Goal: Task Accomplishment & Management: Use online tool/utility

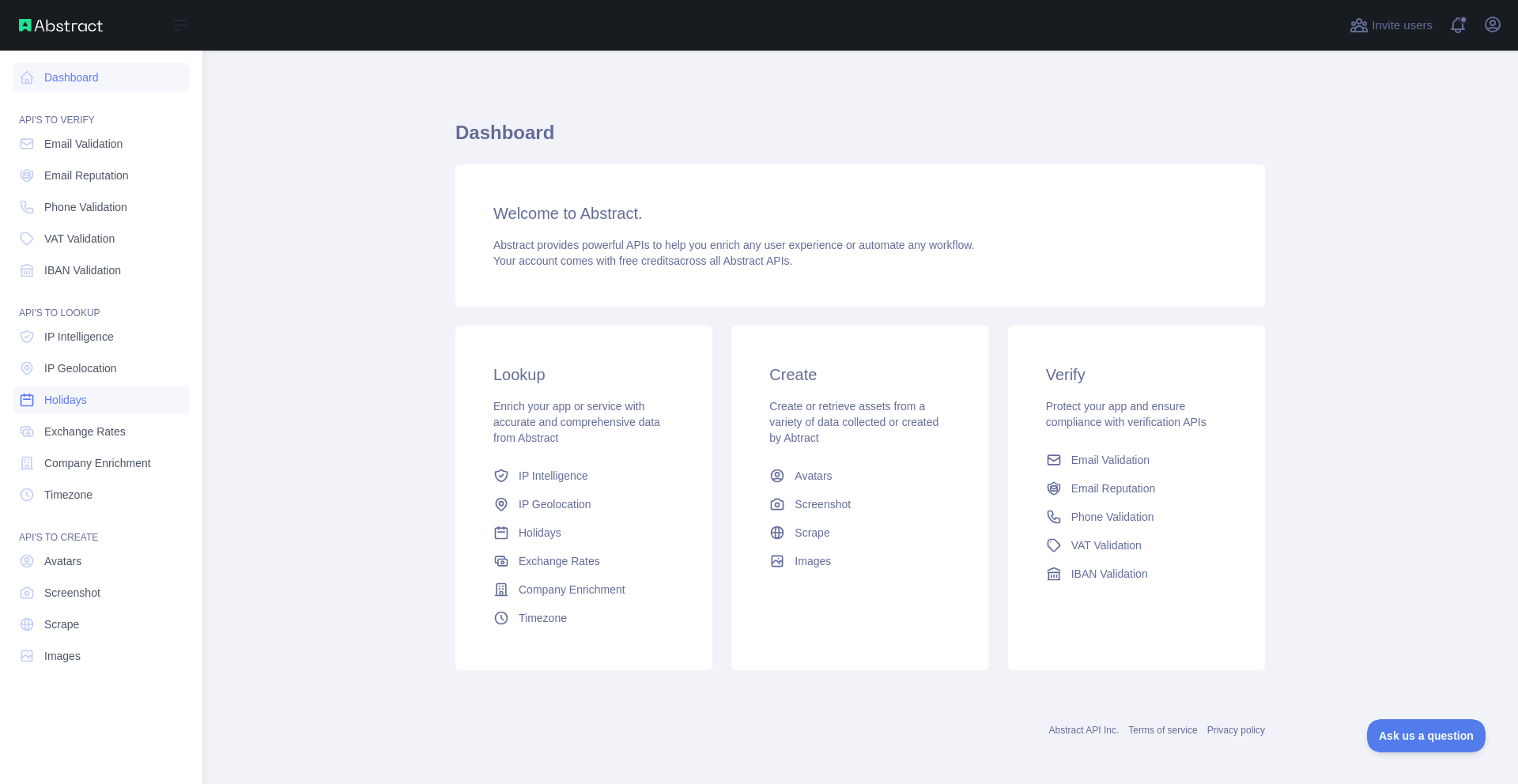
click at [106, 390] on link "Holidays" at bounding box center [101, 399] width 177 height 28
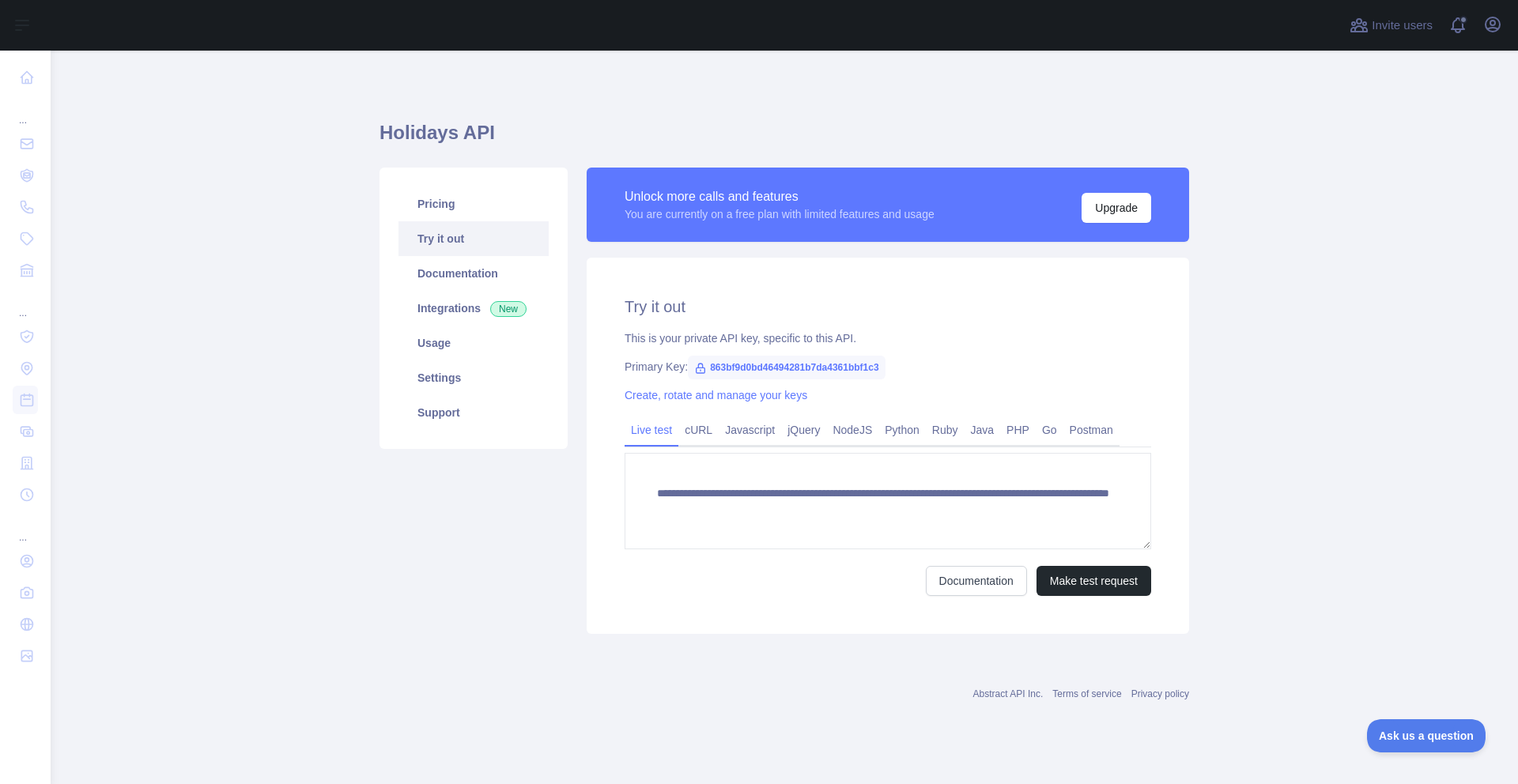
click at [838, 368] on span "863bf9d0bd46494281b7da4361bbf1c3" at bounding box center [786, 367] width 197 height 23
click at [879, 366] on span "863bf9d0bd46494281b7da4361bbf1c3" at bounding box center [786, 367] width 197 height 23
drag, startPoint x: 712, startPoint y: 363, endPoint x: 920, endPoint y: 371, distance: 208.2
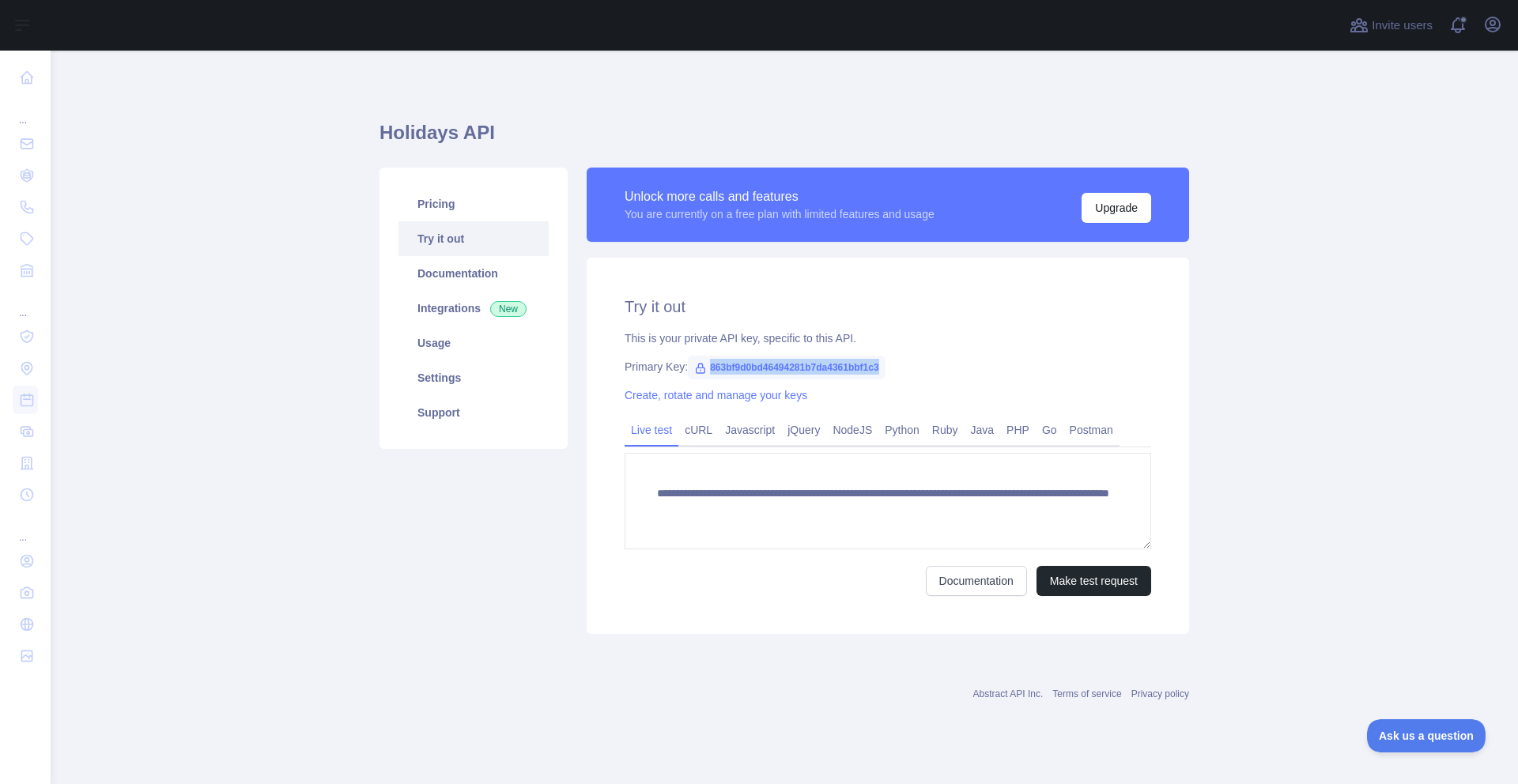
click at [920, 371] on div "Primary Key: 863bf9d0bd46494281b7da4361bbf1c3" at bounding box center [887, 366] width 526 height 16
copy span "863bf9d0bd46494281b7da4361bbf1c3"
click at [995, 342] on div "This is your private API key, specific to this API." at bounding box center [887, 338] width 526 height 16
click at [441, 270] on link "Documentation" at bounding box center [473, 273] width 150 height 35
click at [445, 303] on link "Integrations New" at bounding box center [473, 308] width 150 height 35
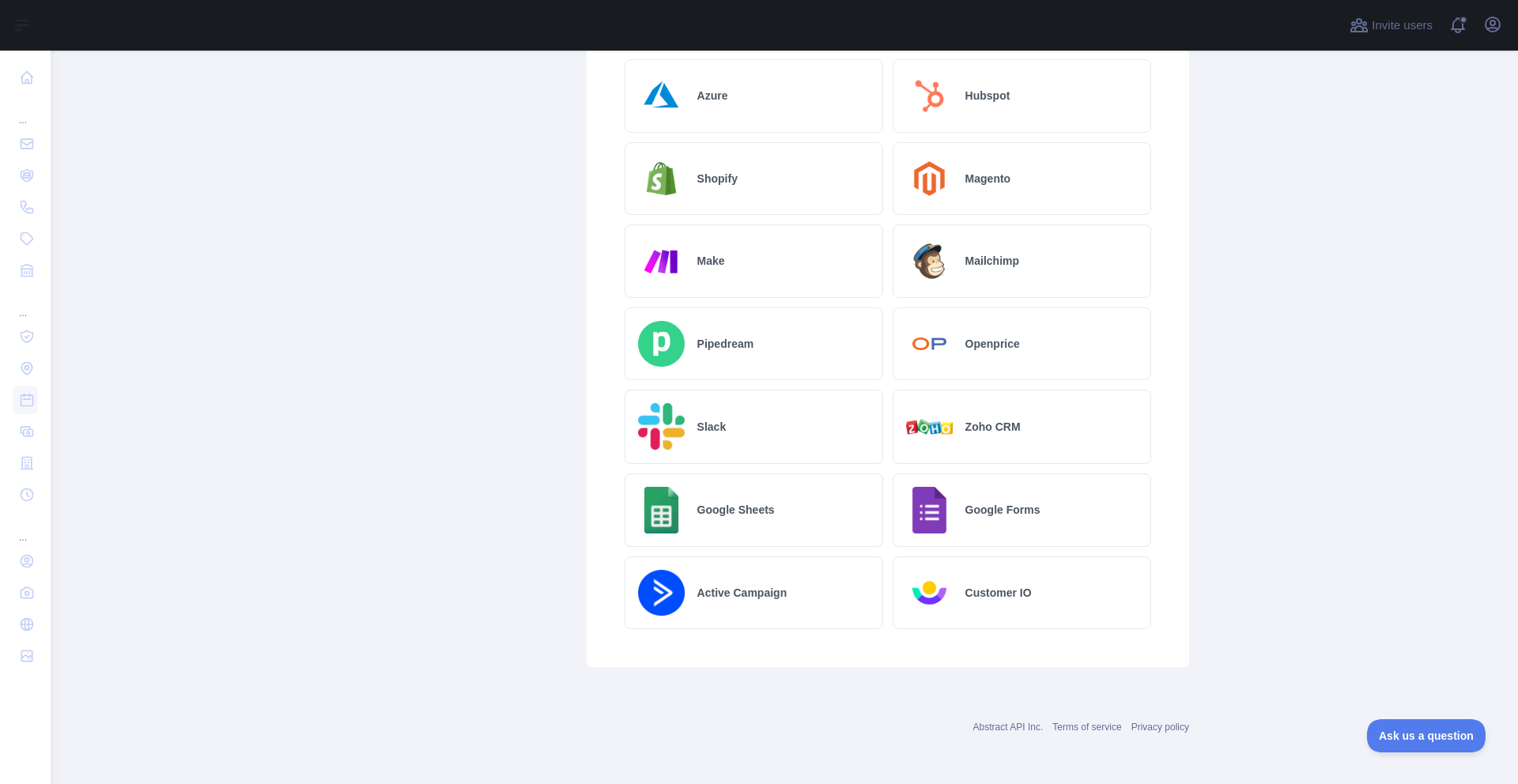
scroll to position [353, 0]
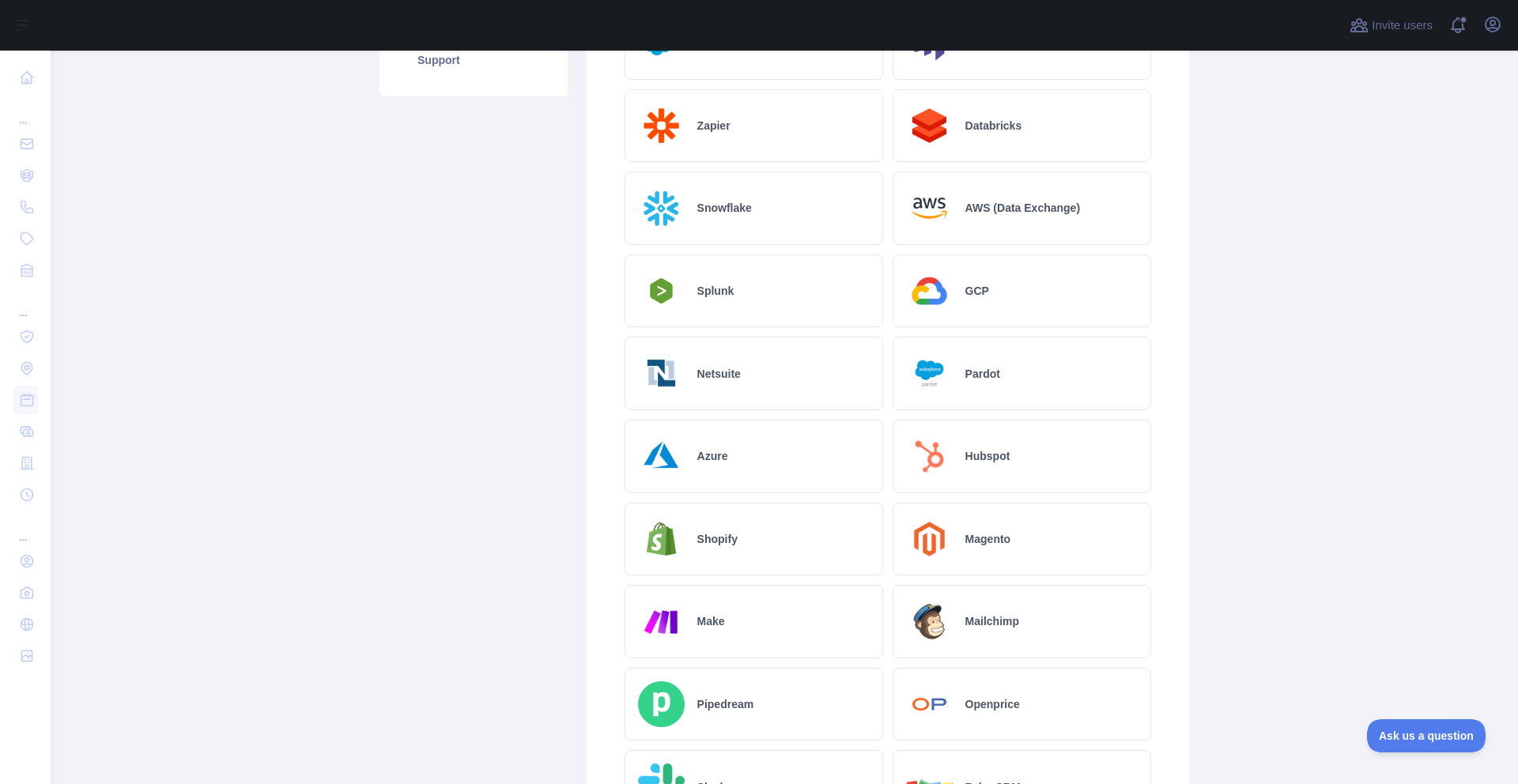
click at [744, 622] on div "Make" at bounding box center [753, 622] width 259 height 74
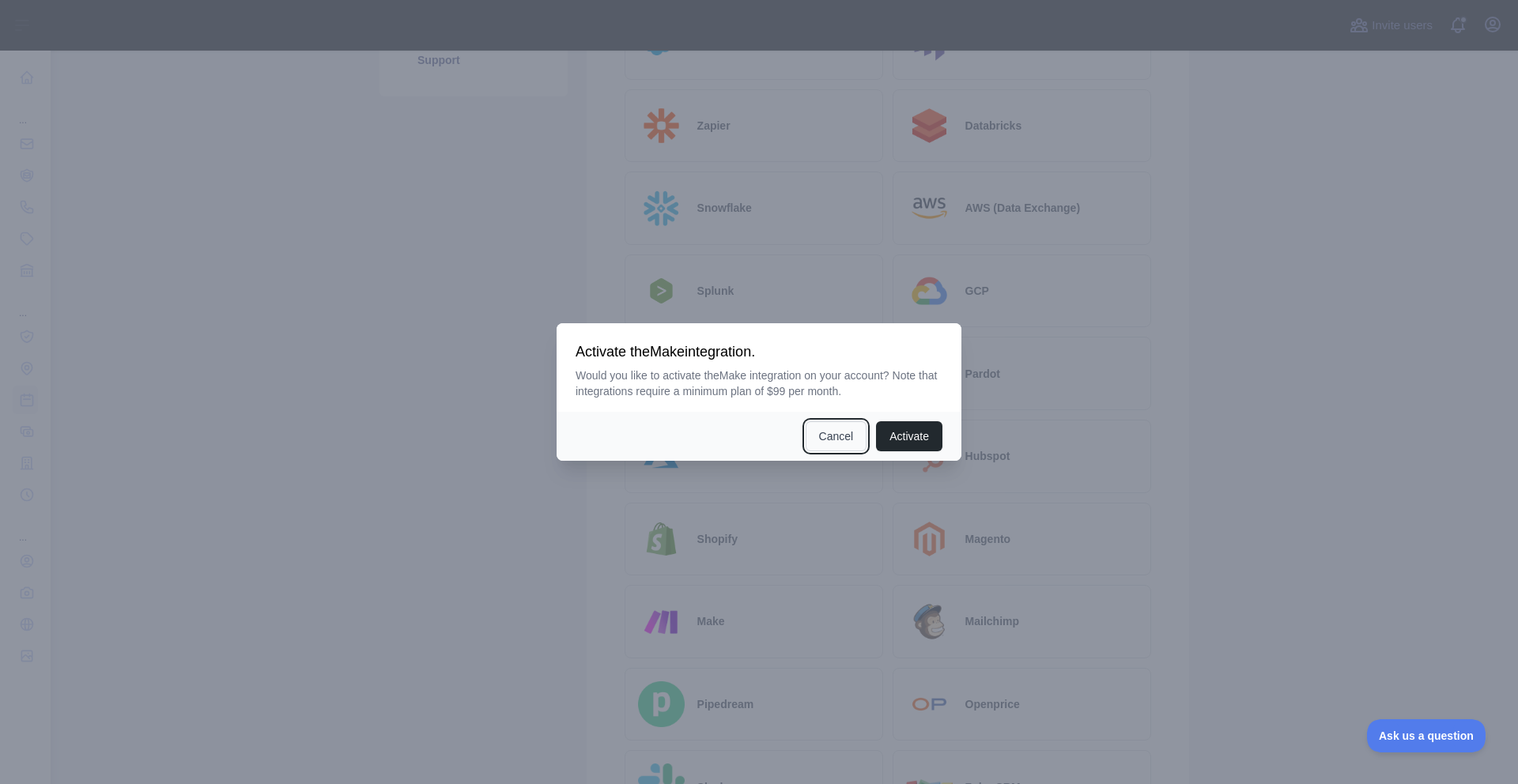
click at [822, 448] on button "Cancel" at bounding box center [837, 436] width 62 height 30
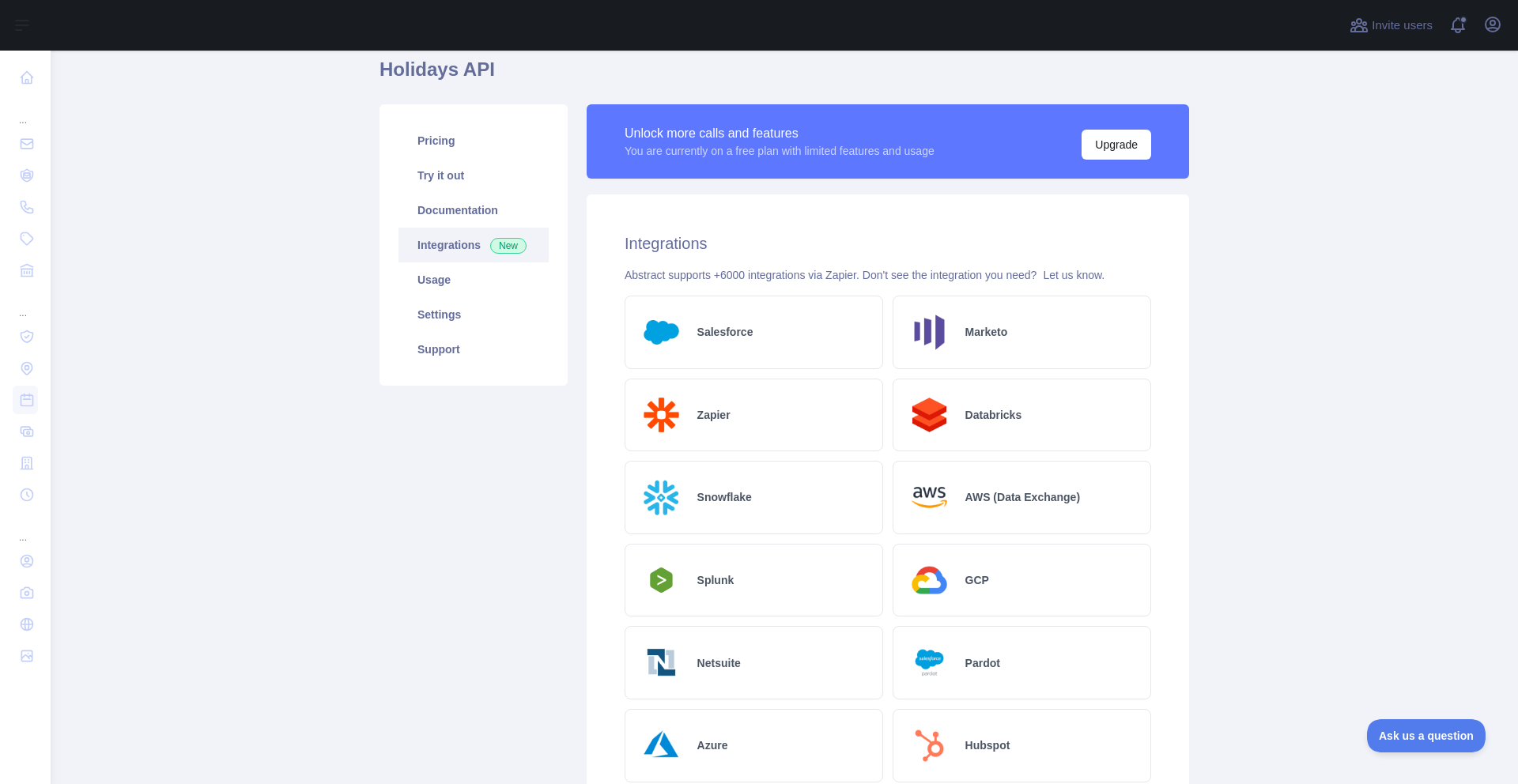
scroll to position [0, 0]
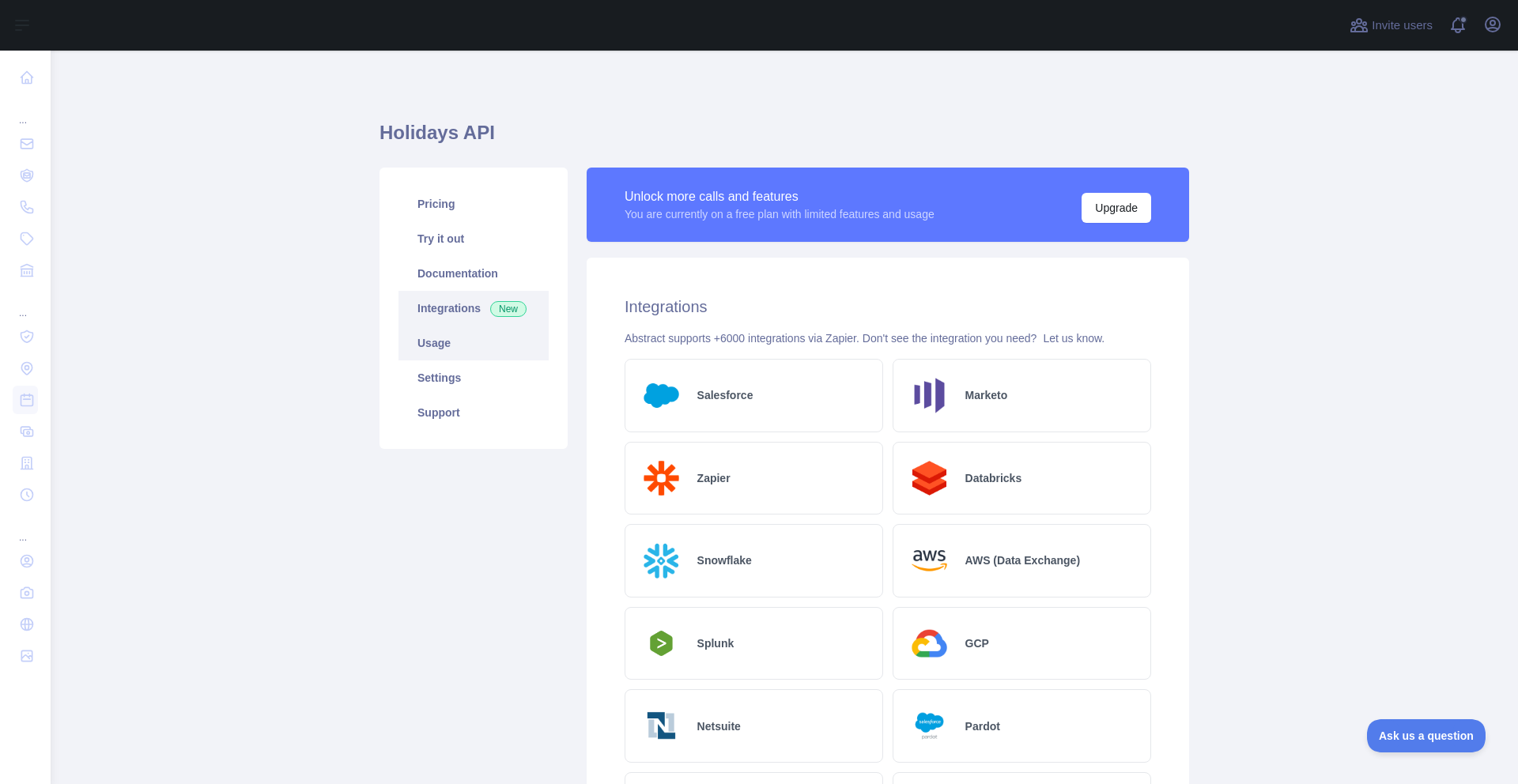
click at [475, 351] on link "Usage" at bounding box center [473, 343] width 150 height 35
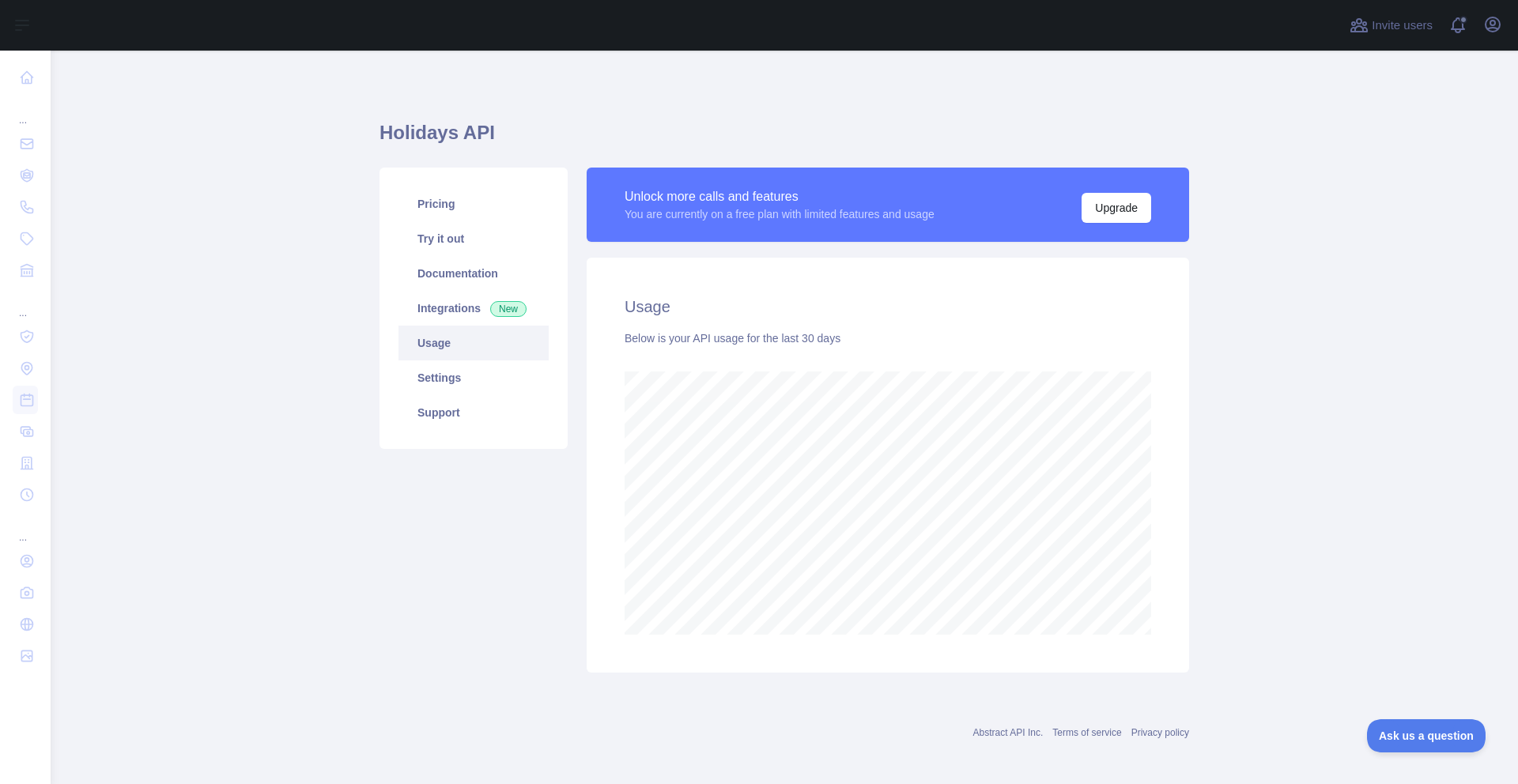
scroll to position [734, 1456]
click at [473, 281] on link "Documentation" at bounding box center [473, 273] width 150 height 35
click at [454, 241] on link "Try it out" at bounding box center [473, 238] width 150 height 35
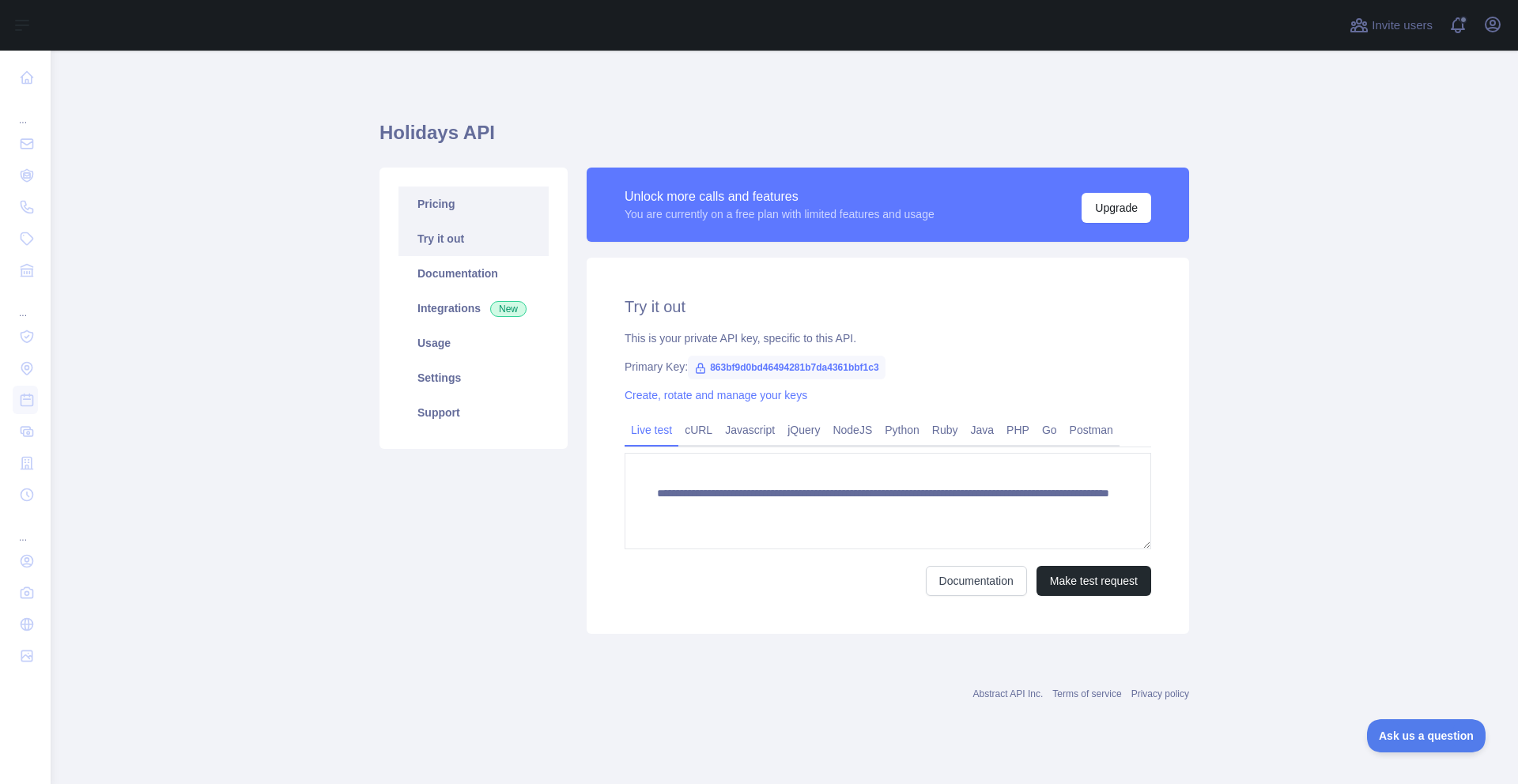
click at [459, 204] on link "Pricing" at bounding box center [473, 204] width 150 height 35
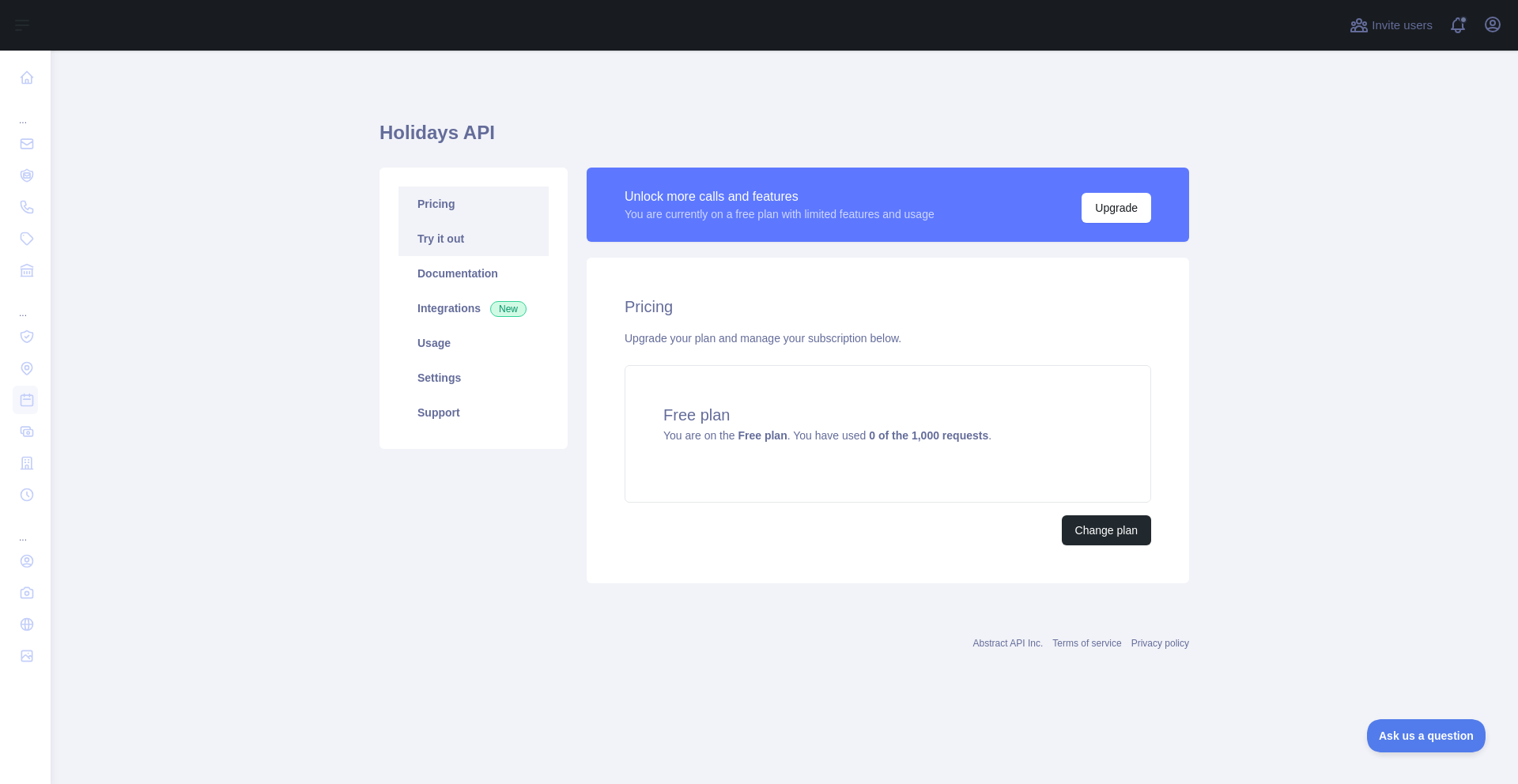
click at [454, 234] on link "Try it out" at bounding box center [473, 238] width 150 height 35
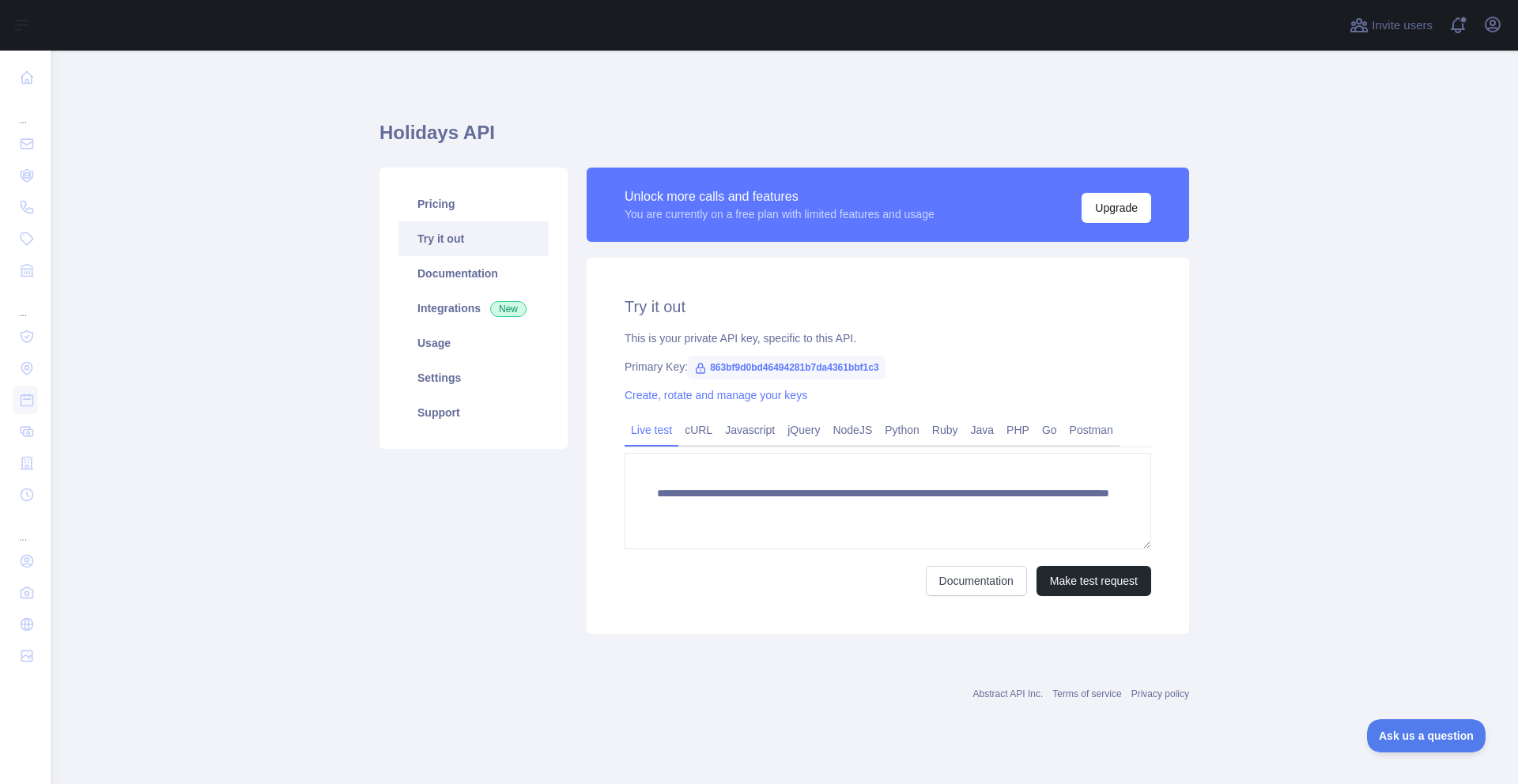
click at [702, 366] on icon at bounding box center [700, 368] width 13 height 13
drag, startPoint x: 710, startPoint y: 365, endPoint x: 904, endPoint y: 372, distance: 194.1
click at [885, 372] on span "863bf9d0bd46494281b7da4361bbf1c3" at bounding box center [786, 367] width 197 height 23
copy span "863bf9d0bd46494281b7da4361bbf1c3"
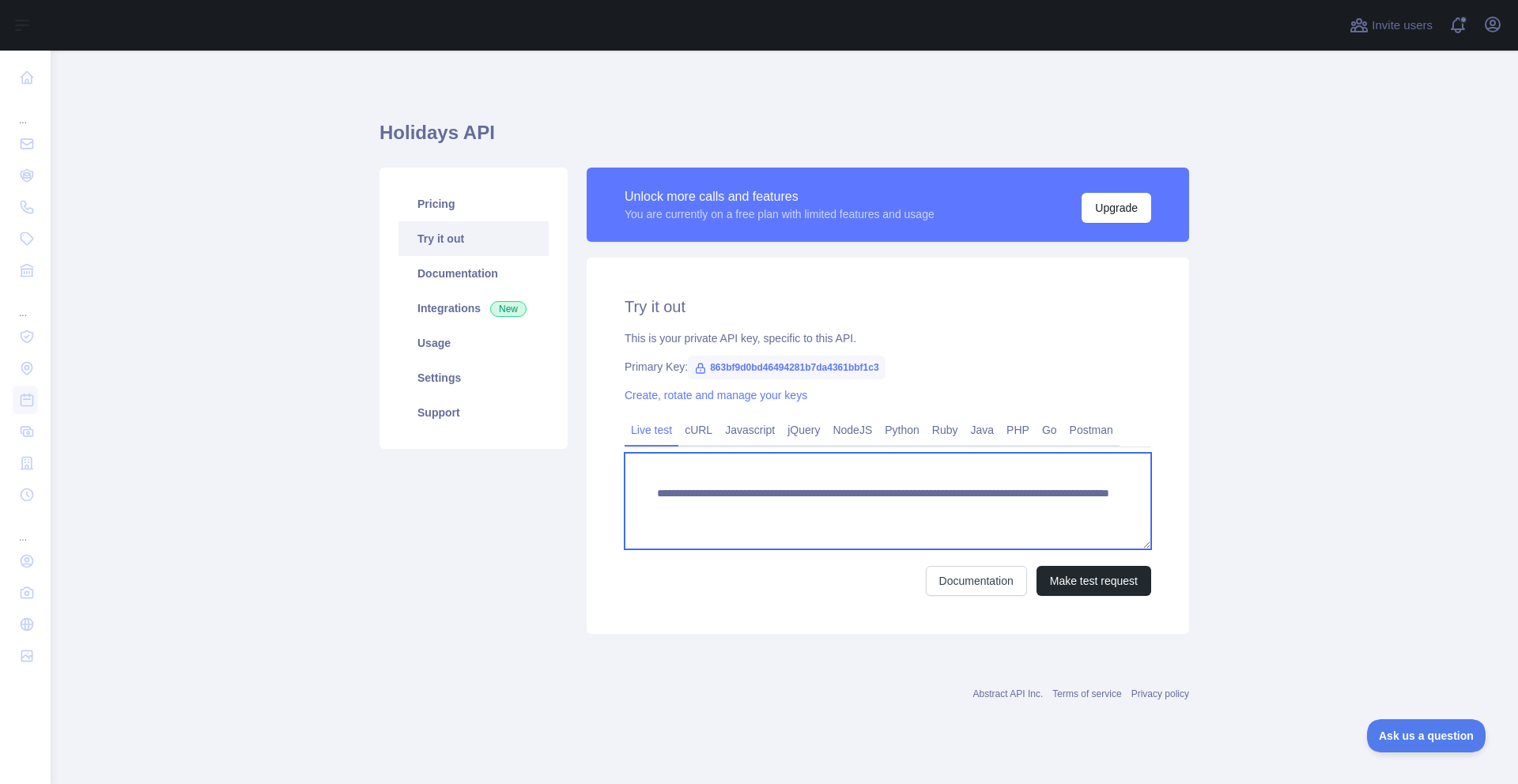
click at [817, 520] on textarea "**********" at bounding box center [887, 501] width 526 height 97
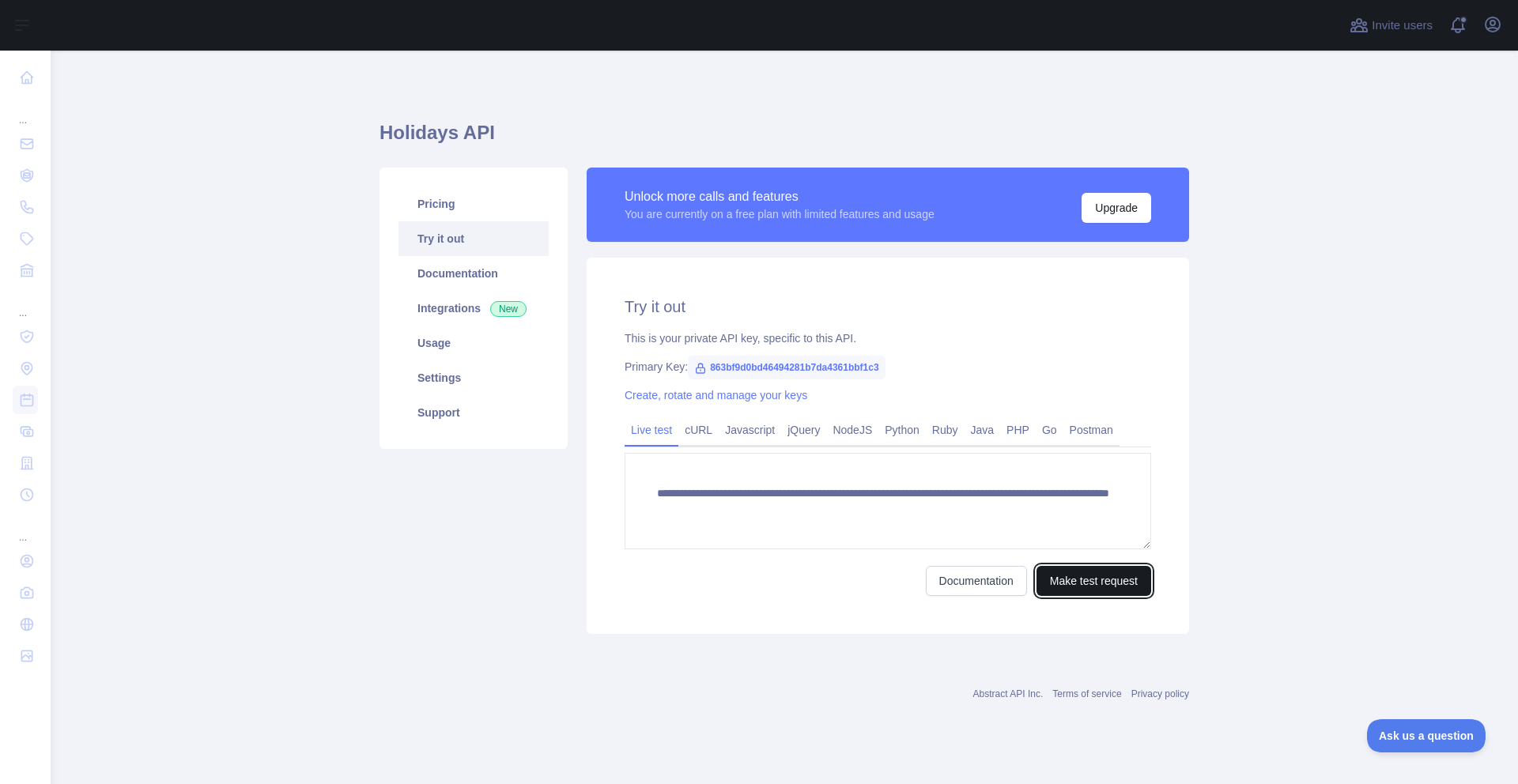
click at [1081, 582] on button "Make test request" at bounding box center [1093, 580] width 114 height 30
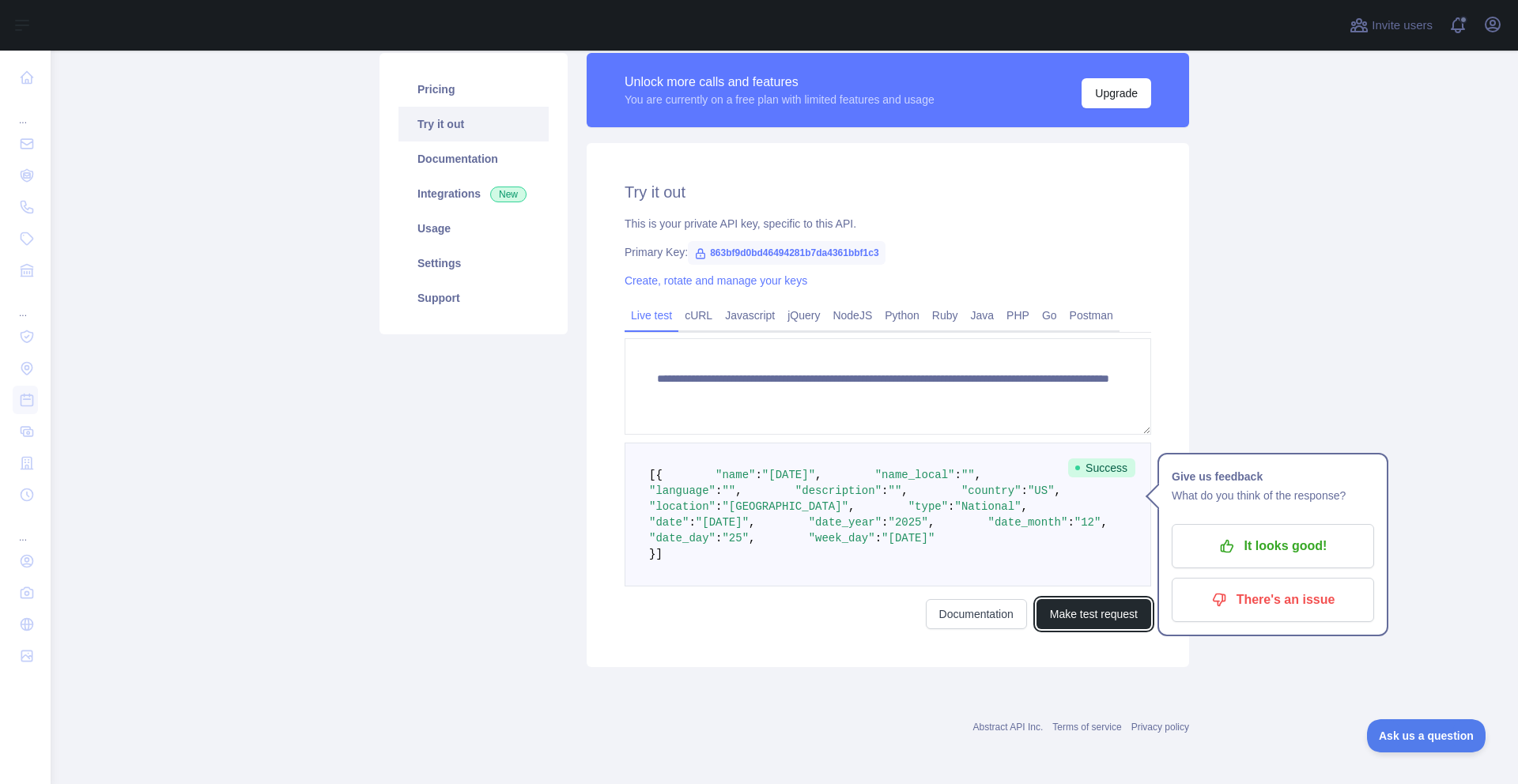
scroll to position [171, 0]
click at [452, 543] on div "Pricing Try it out Documentation Integrations New Usage Settings Support" at bounding box center [474, 361] width 207 height 614
click at [1219, 539] on icon "button" at bounding box center [1227, 547] width 16 height 16
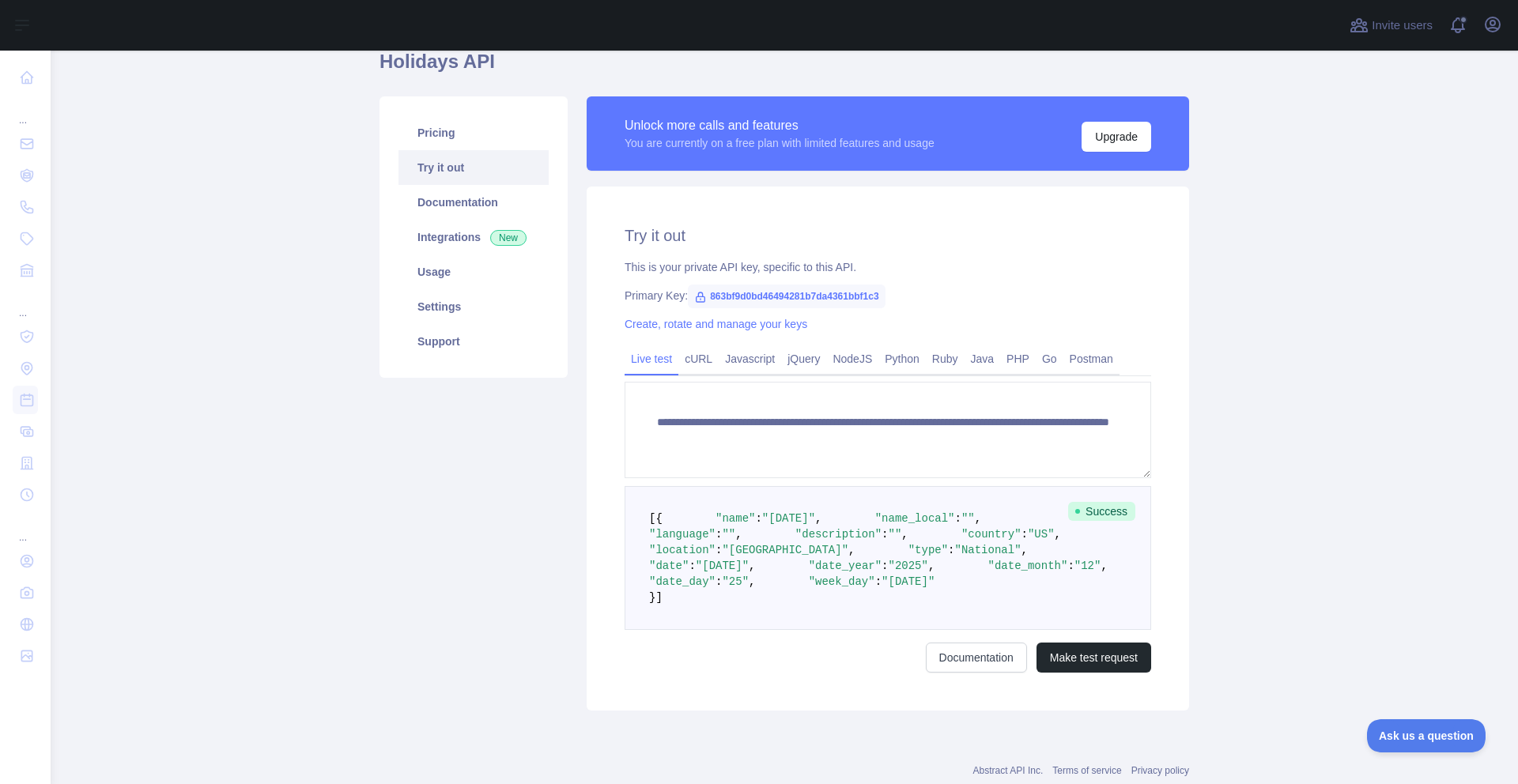
scroll to position [0, 0]
